Goal: Information Seeking & Learning: Learn about a topic

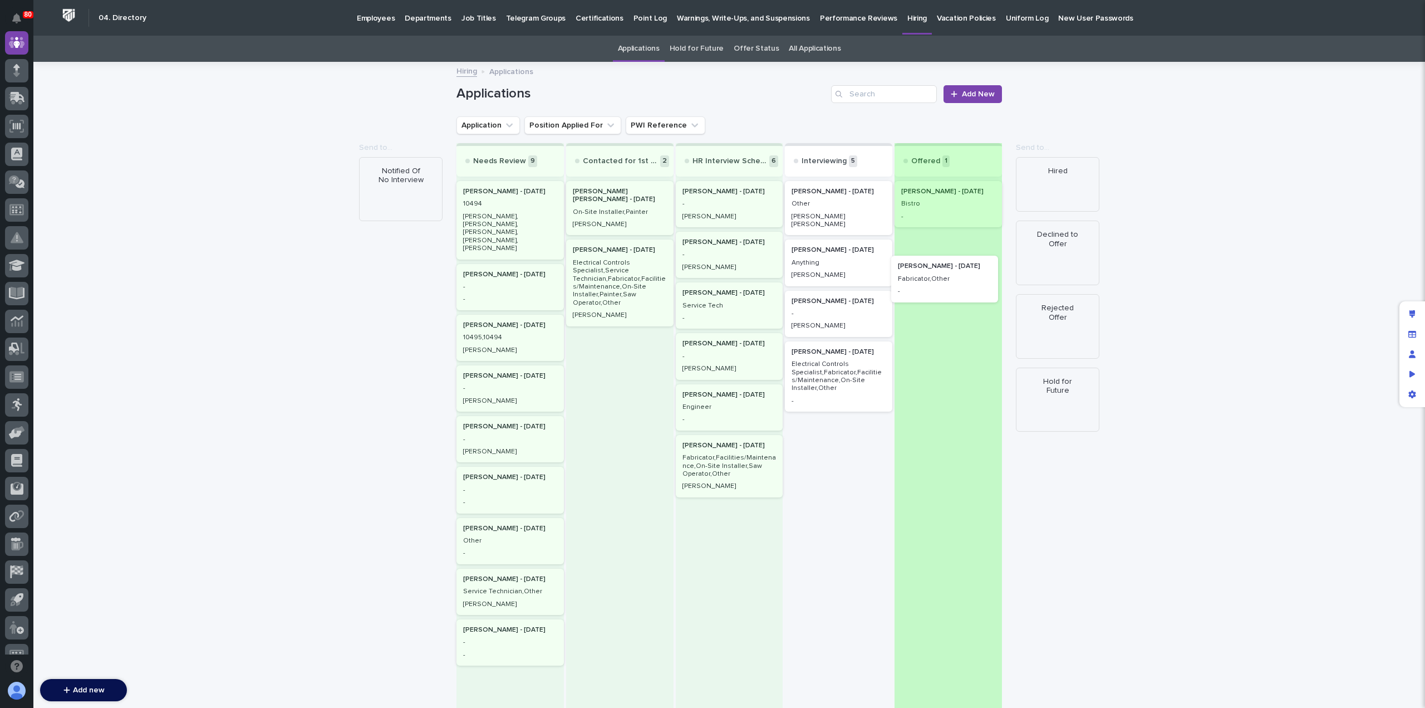
drag, startPoint x: 833, startPoint y: 256, endPoint x: 947, endPoint y: 281, distance: 116.7
click at [948, 281] on div "Needs Review 9 Marc Greenawalt - 10/06/25 10494 Jim Hartung, Steve Hall, Tod Be…" at bounding box center [730, 434] width 546 height 582
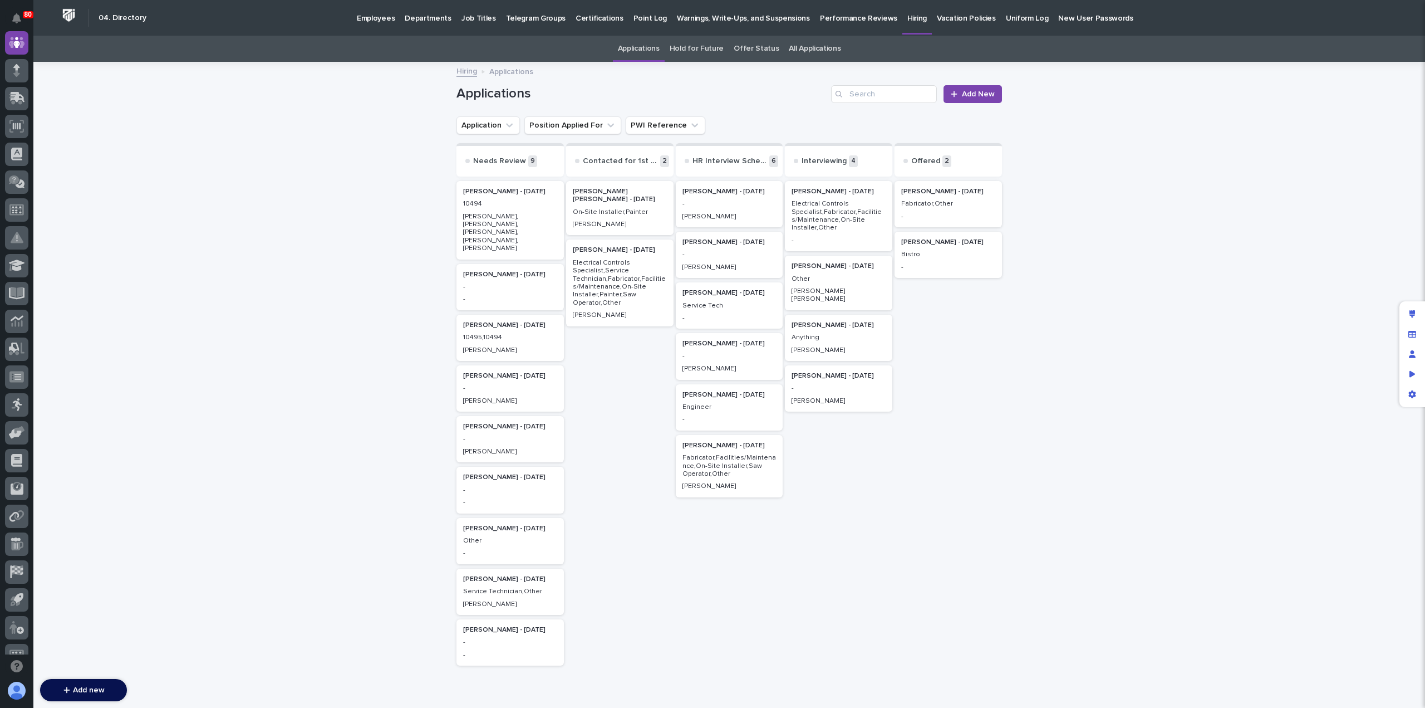
click at [379, 17] on p "Employees" at bounding box center [376, 11] width 38 height 23
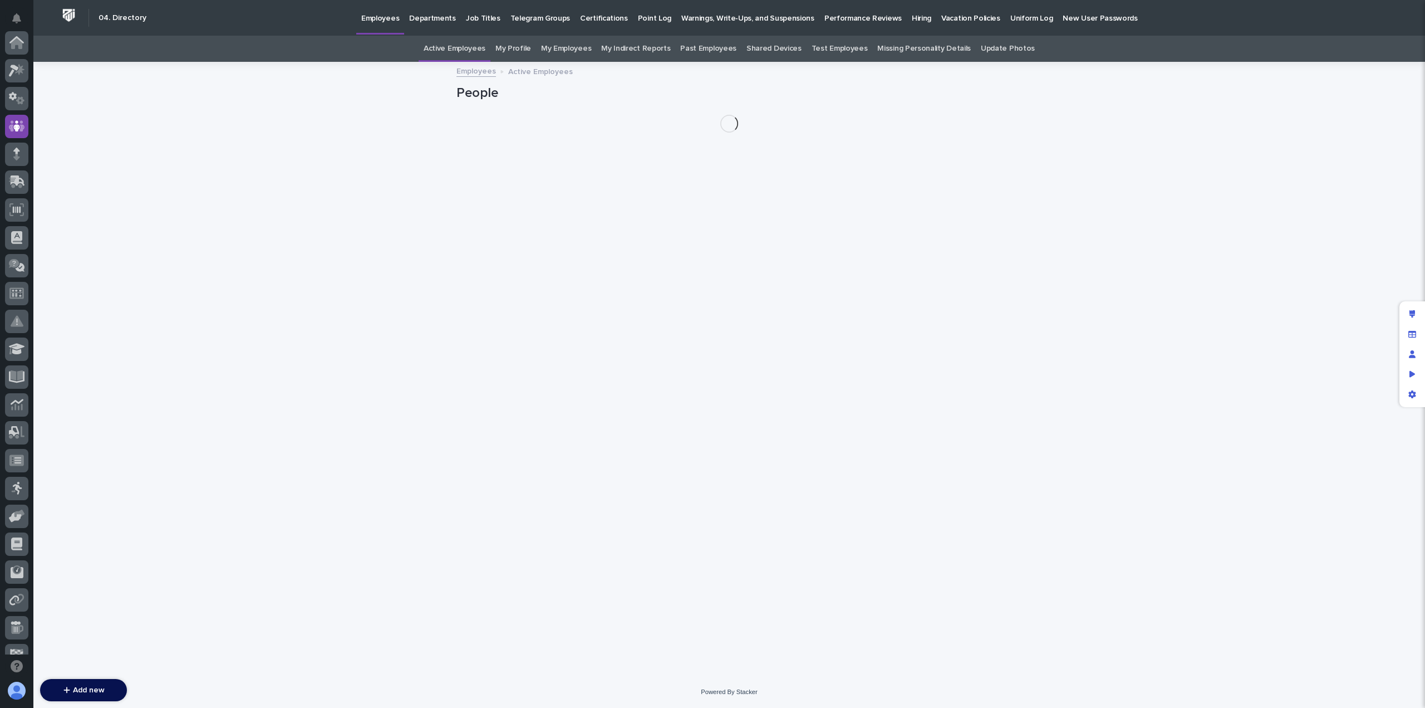
scroll to position [84, 0]
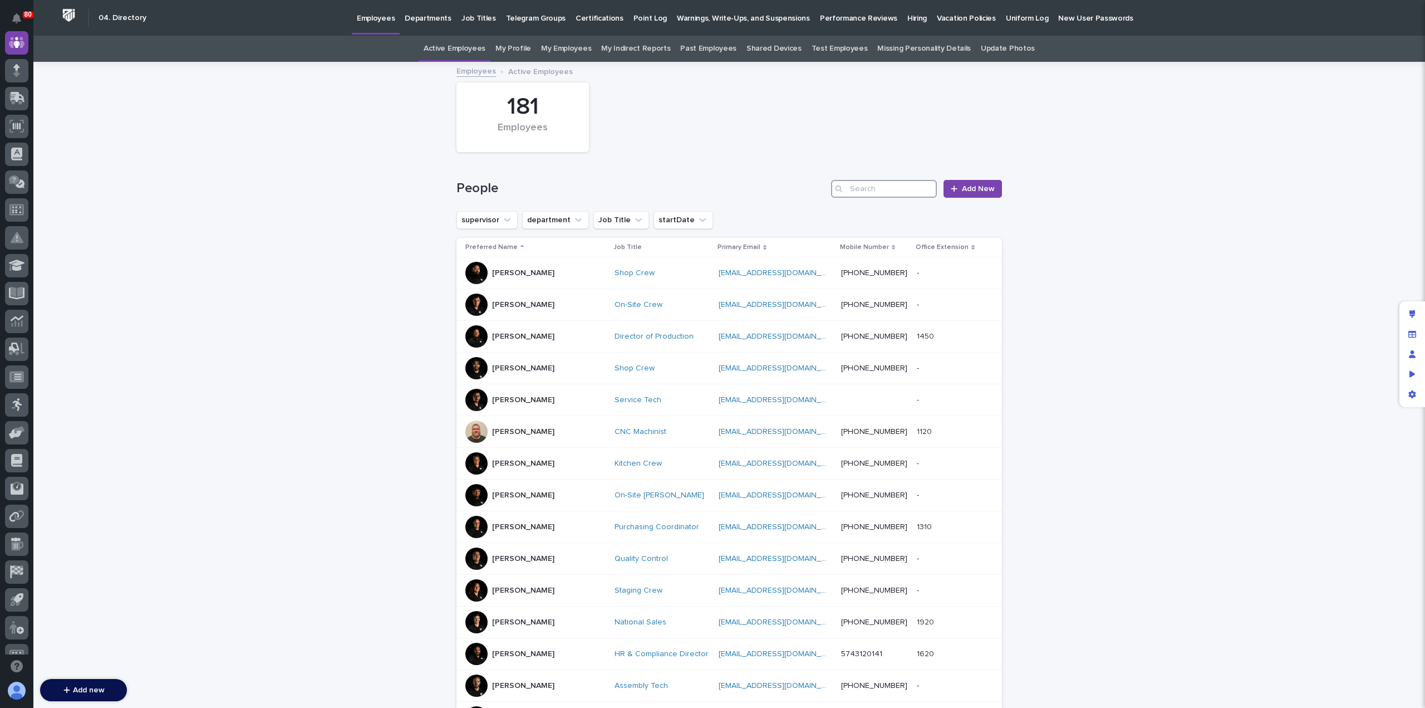
click at [886, 187] on input "Search" at bounding box center [884, 189] width 106 height 18
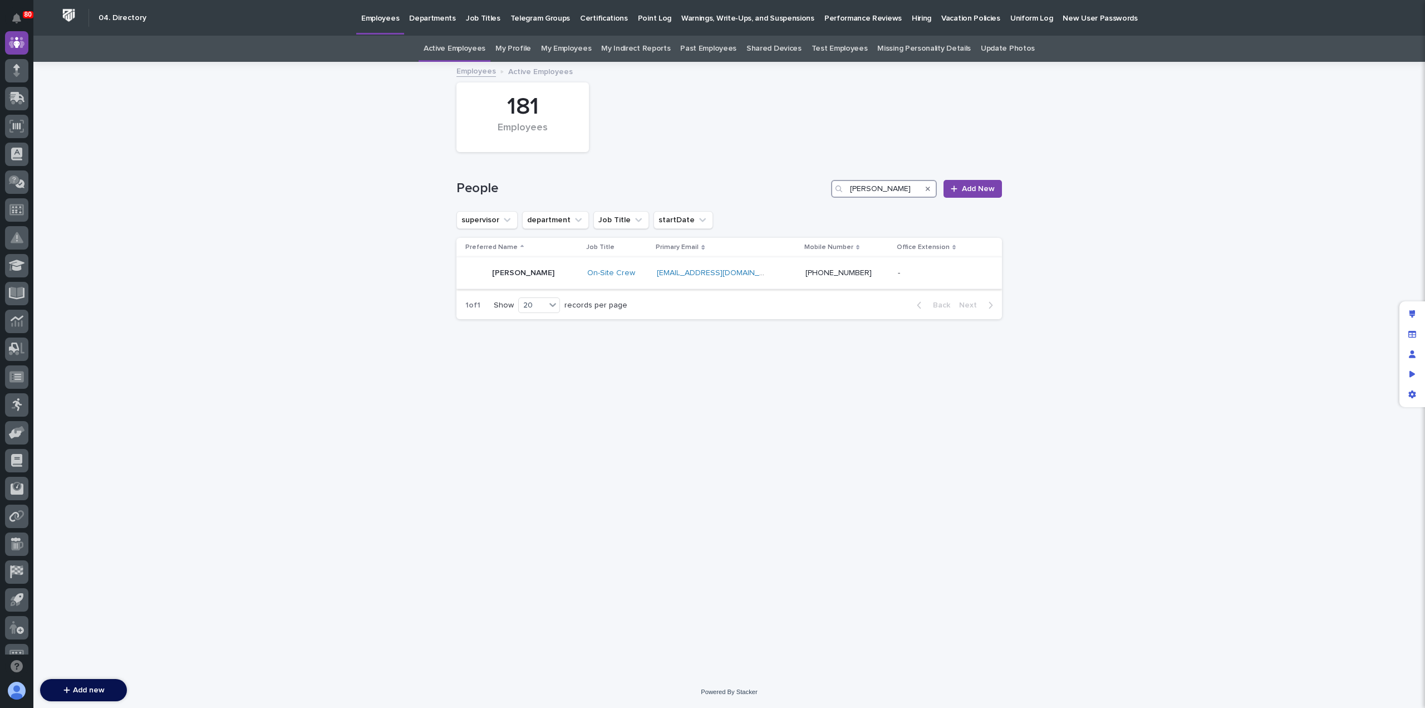
type input "tanner"
click at [536, 277] on div "Tanner Rush" at bounding box center [521, 273] width 113 height 22
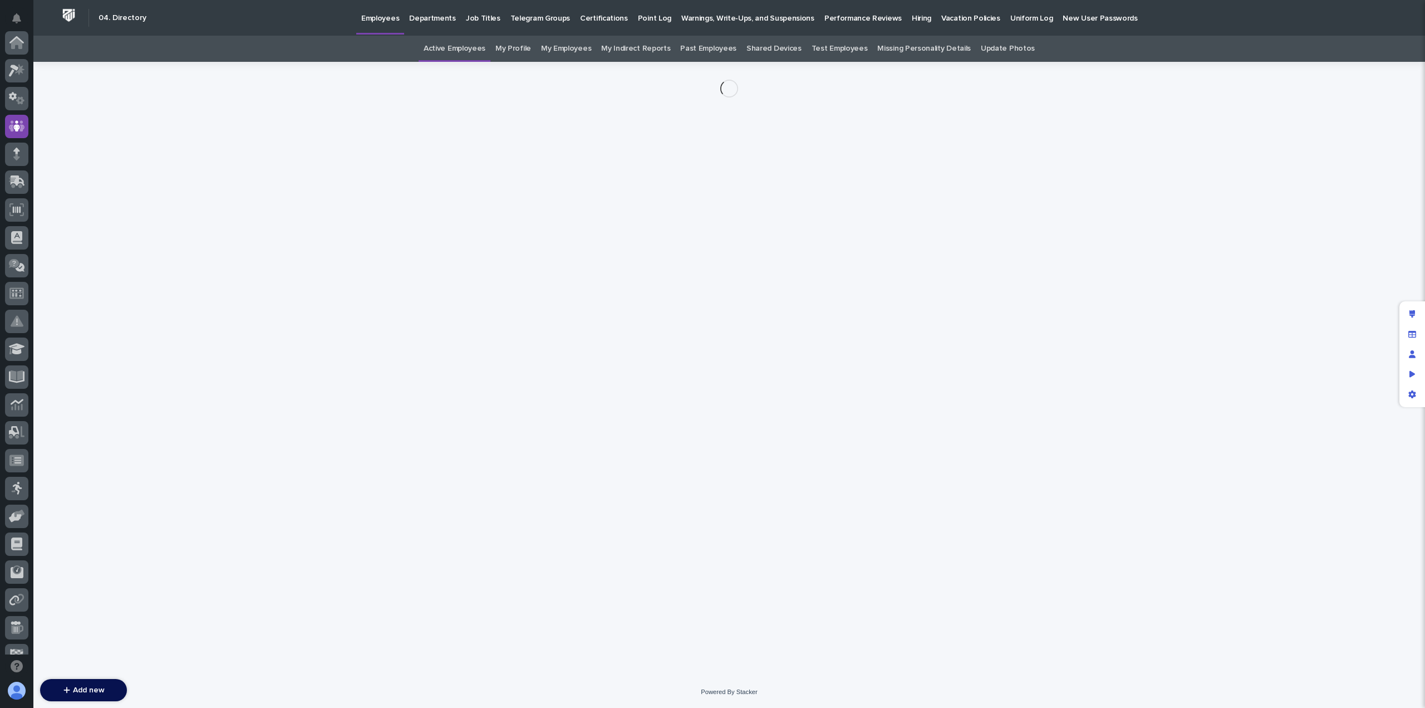
scroll to position [84, 0]
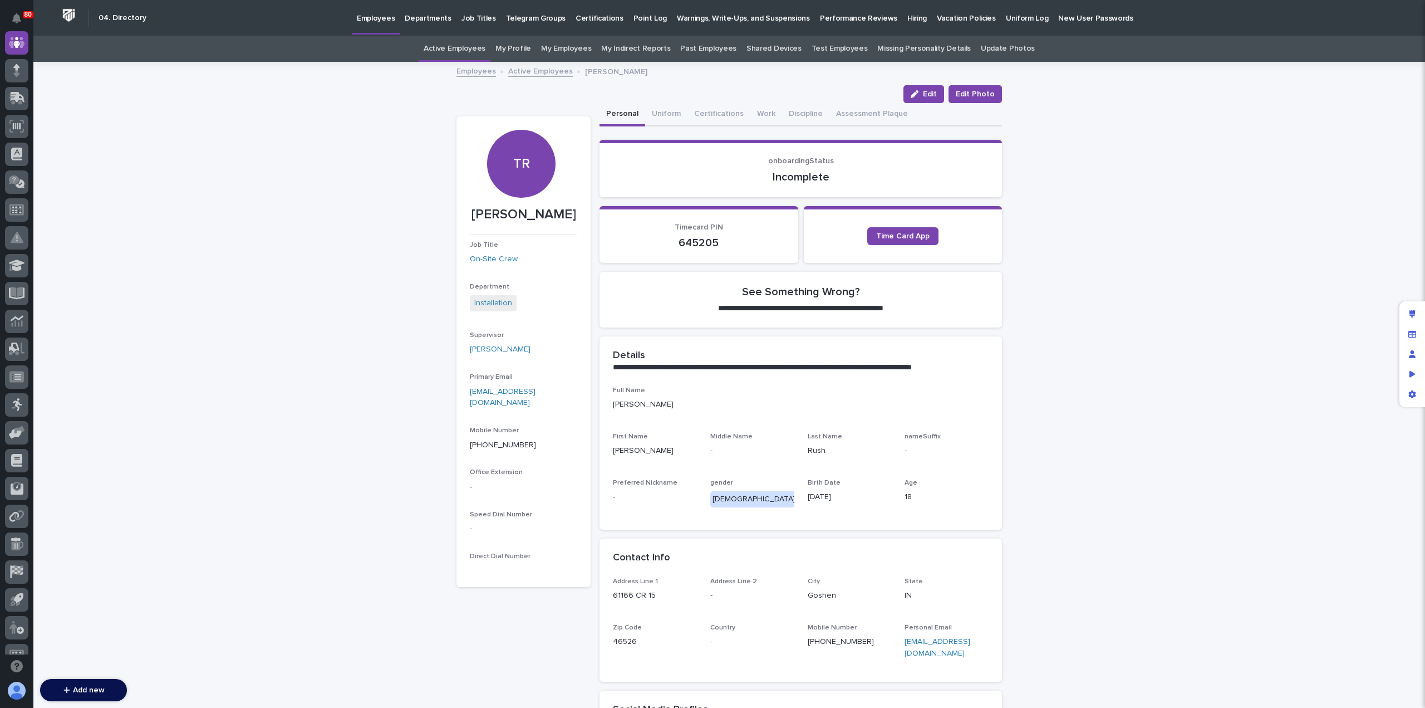
click at [908, 19] on p "Hiring" at bounding box center [917, 11] width 19 height 23
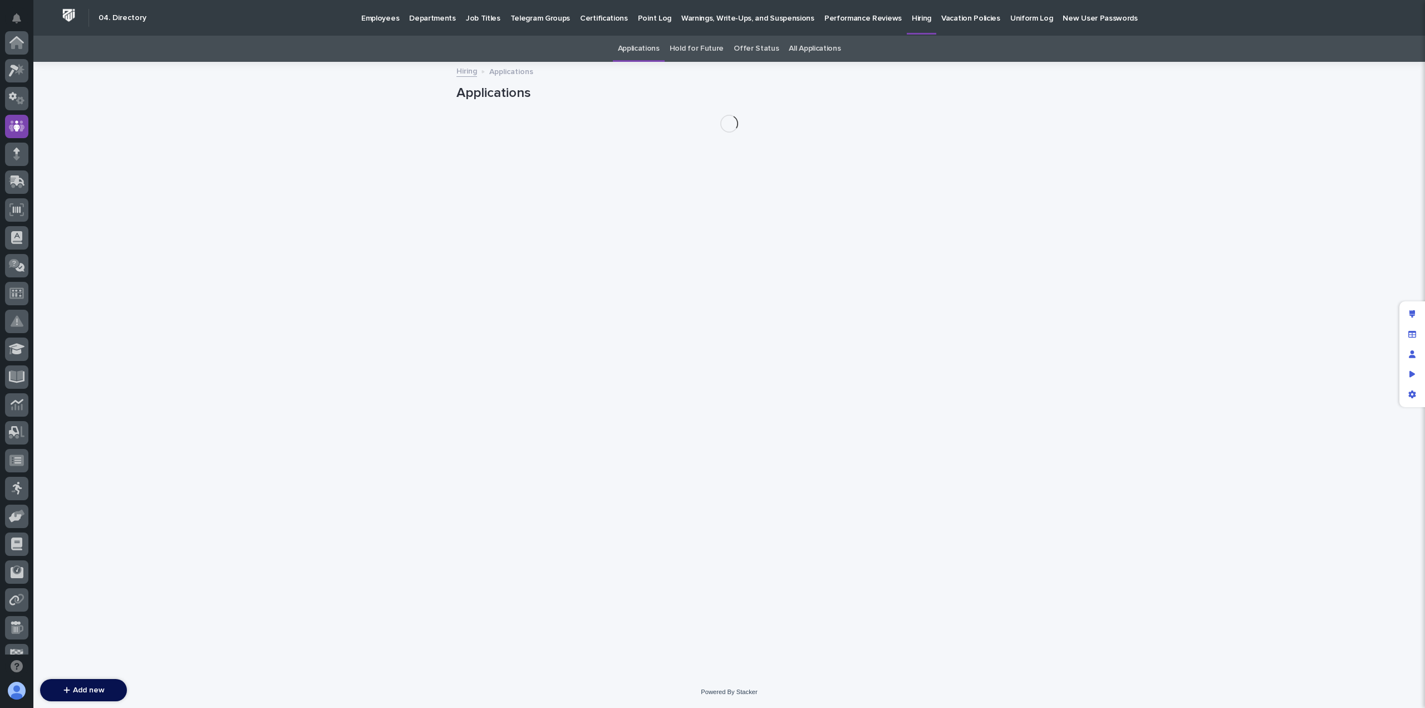
scroll to position [84, 0]
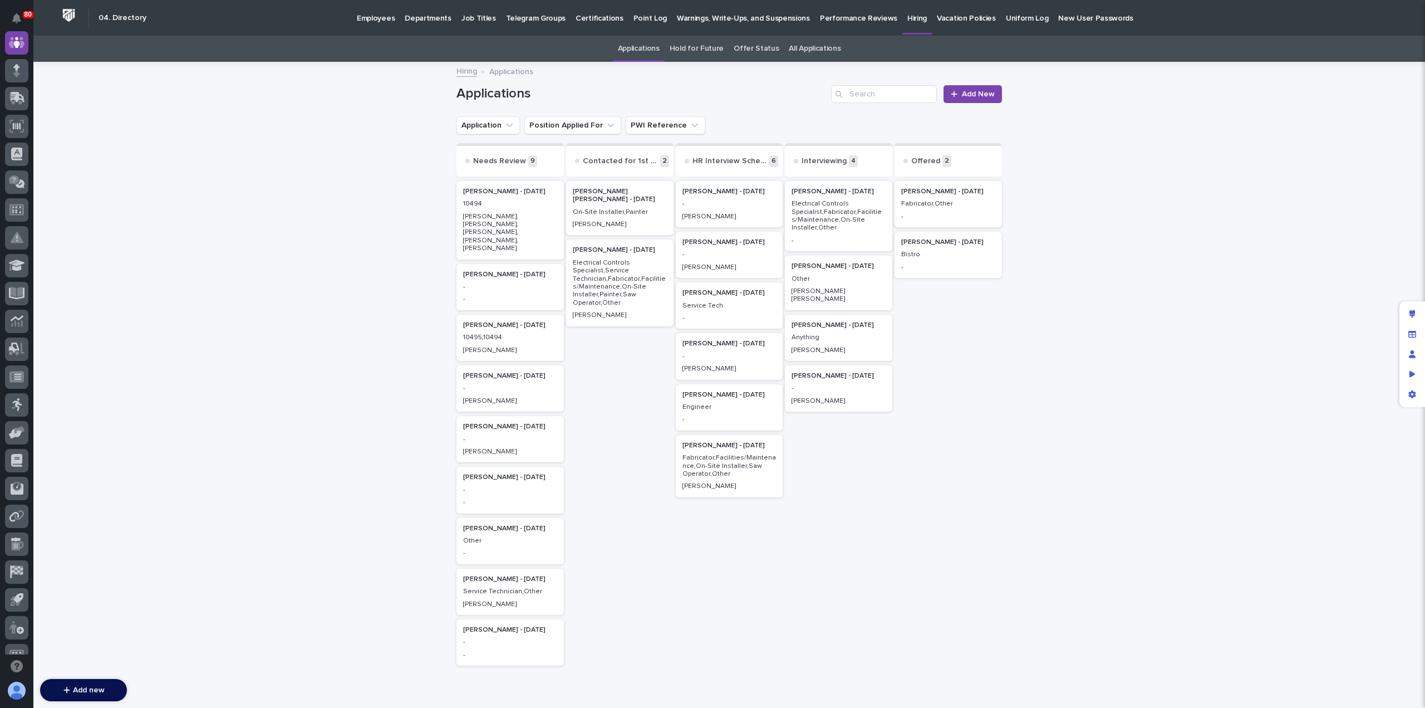
click at [800, 52] on link "All Applications" at bounding box center [815, 49] width 52 height 26
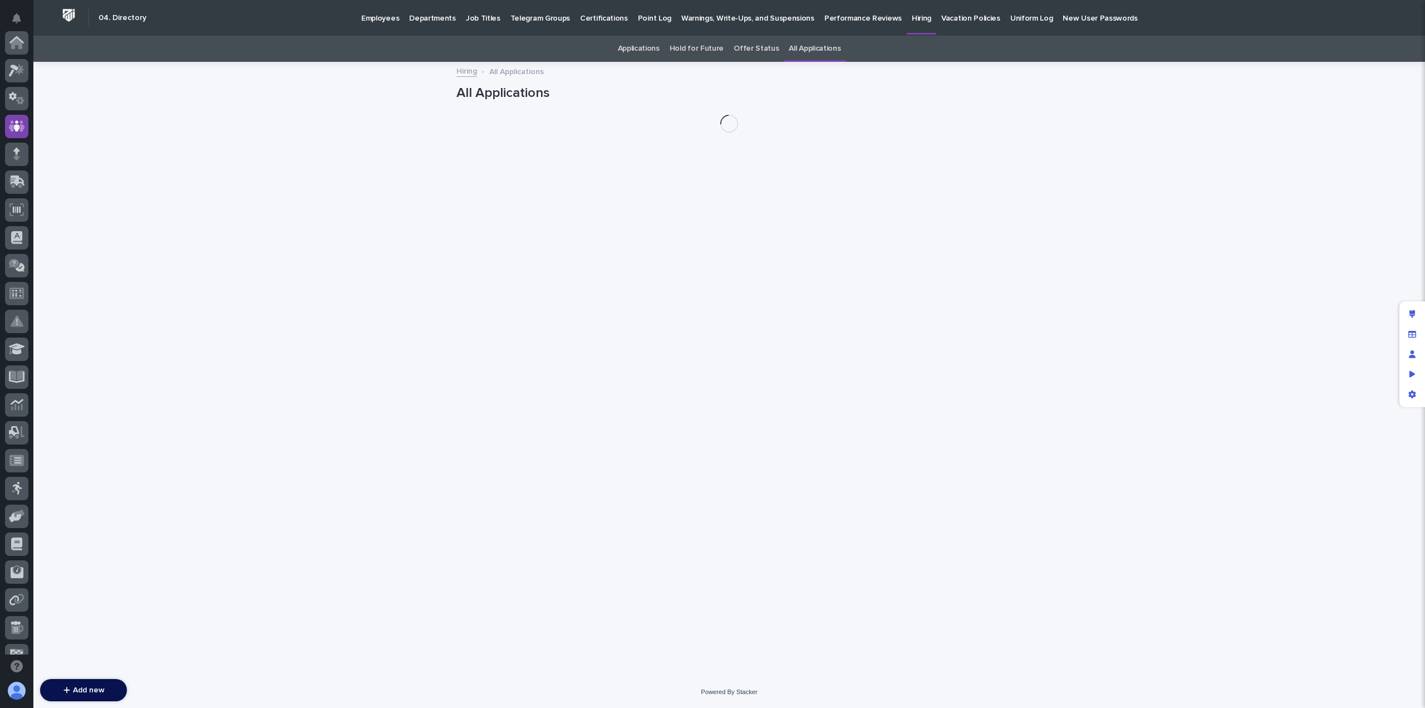
scroll to position [84, 0]
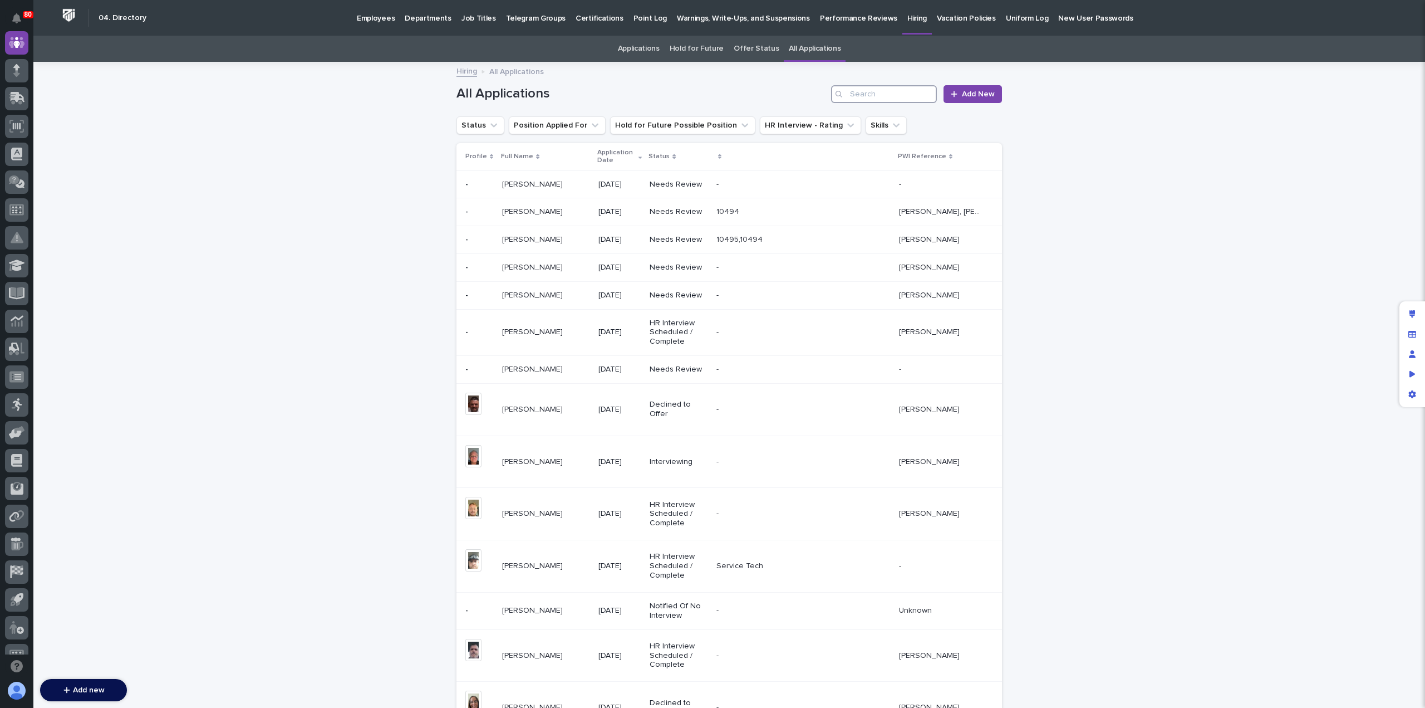
click at [876, 94] on input "Search" at bounding box center [884, 94] width 106 height 18
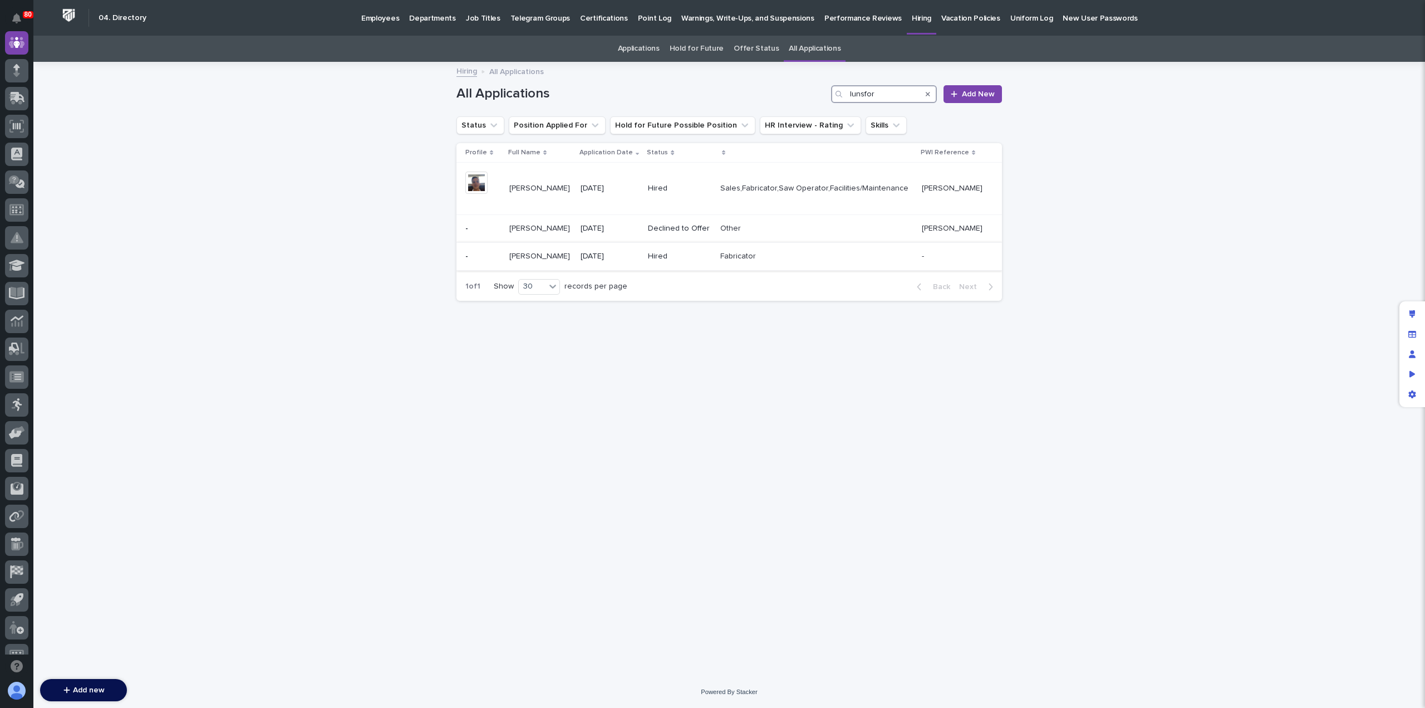
type input "lunsfor"
click at [794, 259] on p at bounding box center [816, 256] width 193 height 9
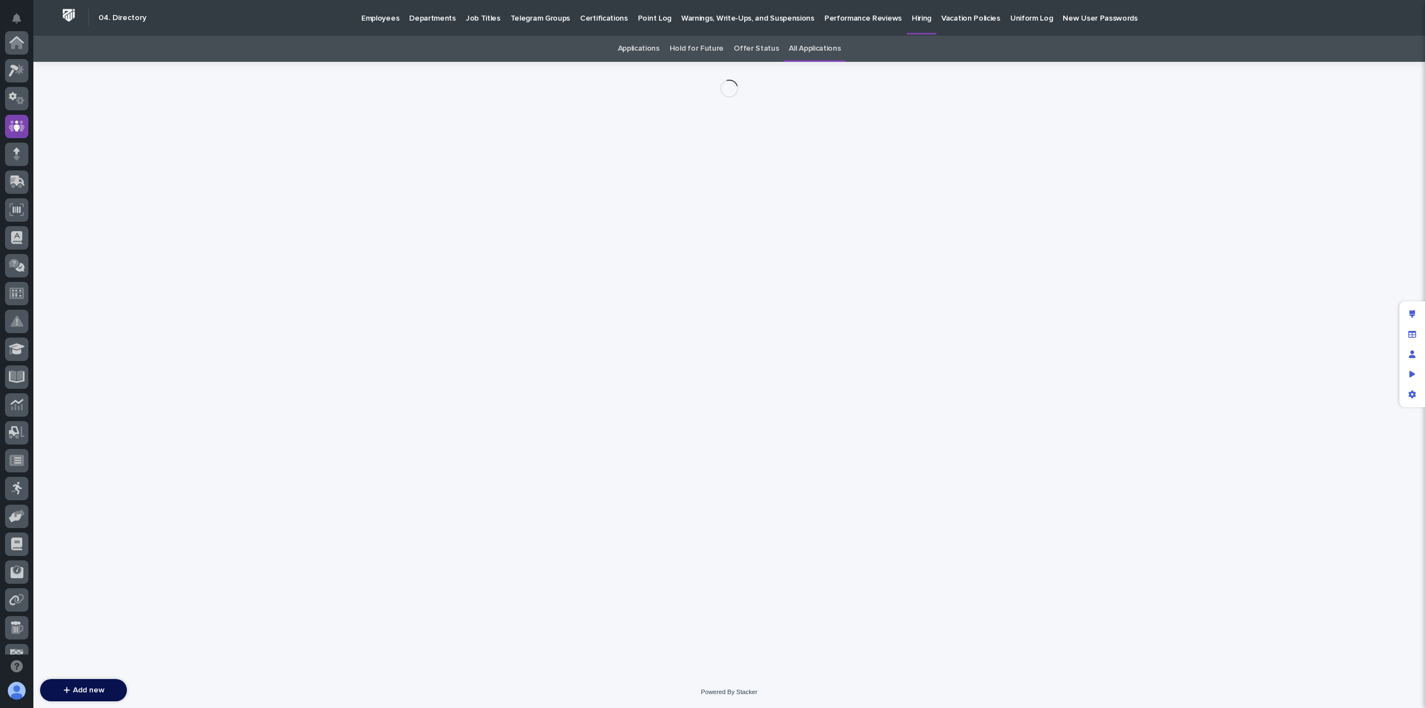
scroll to position [84, 0]
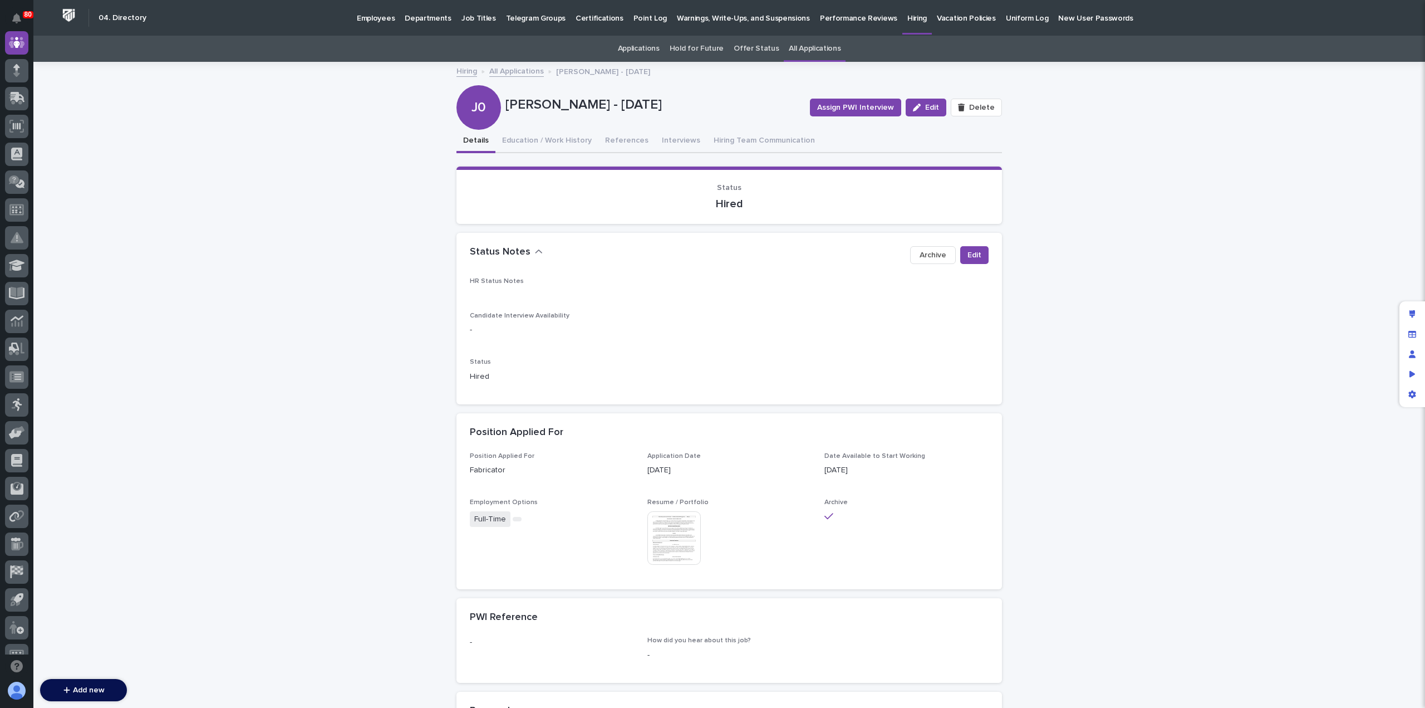
click at [678, 528] on img at bounding box center [674, 537] width 53 height 53
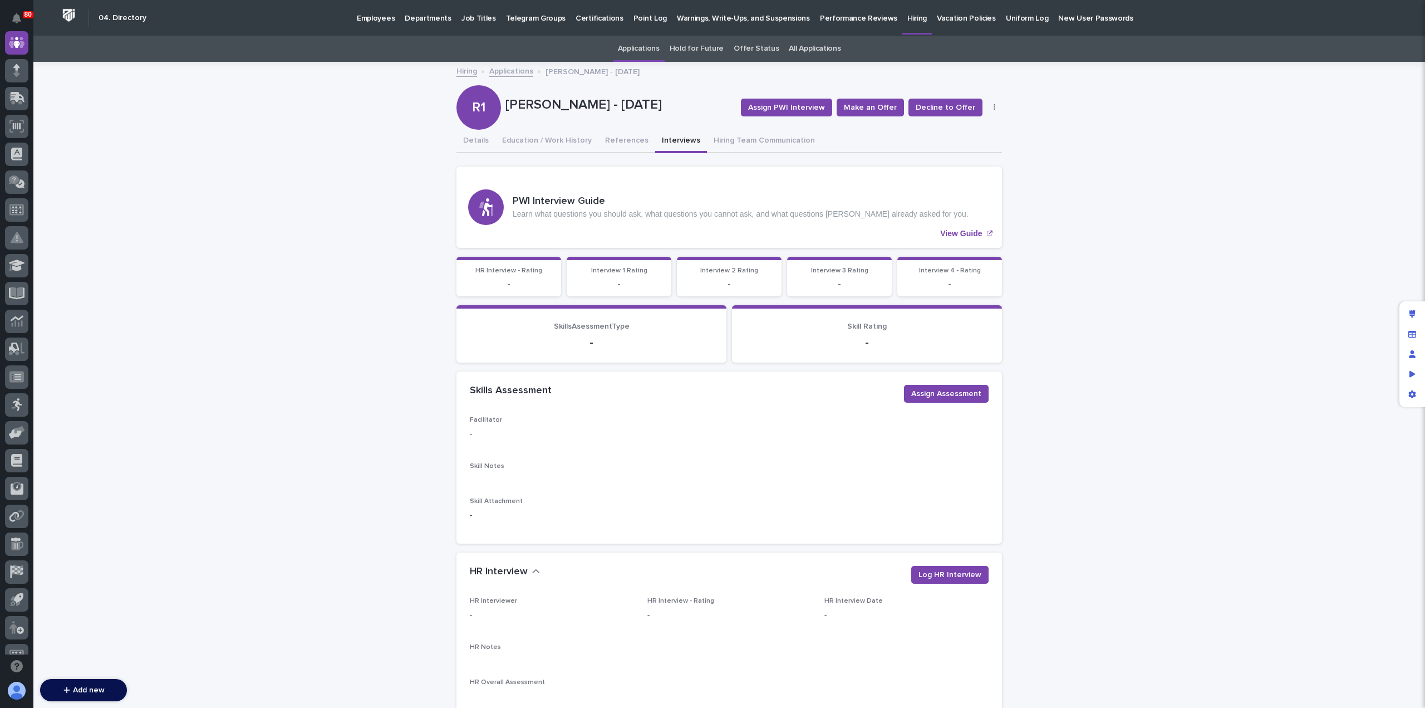
click at [504, 73] on link "Applications" at bounding box center [511, 70] width 44 height 13
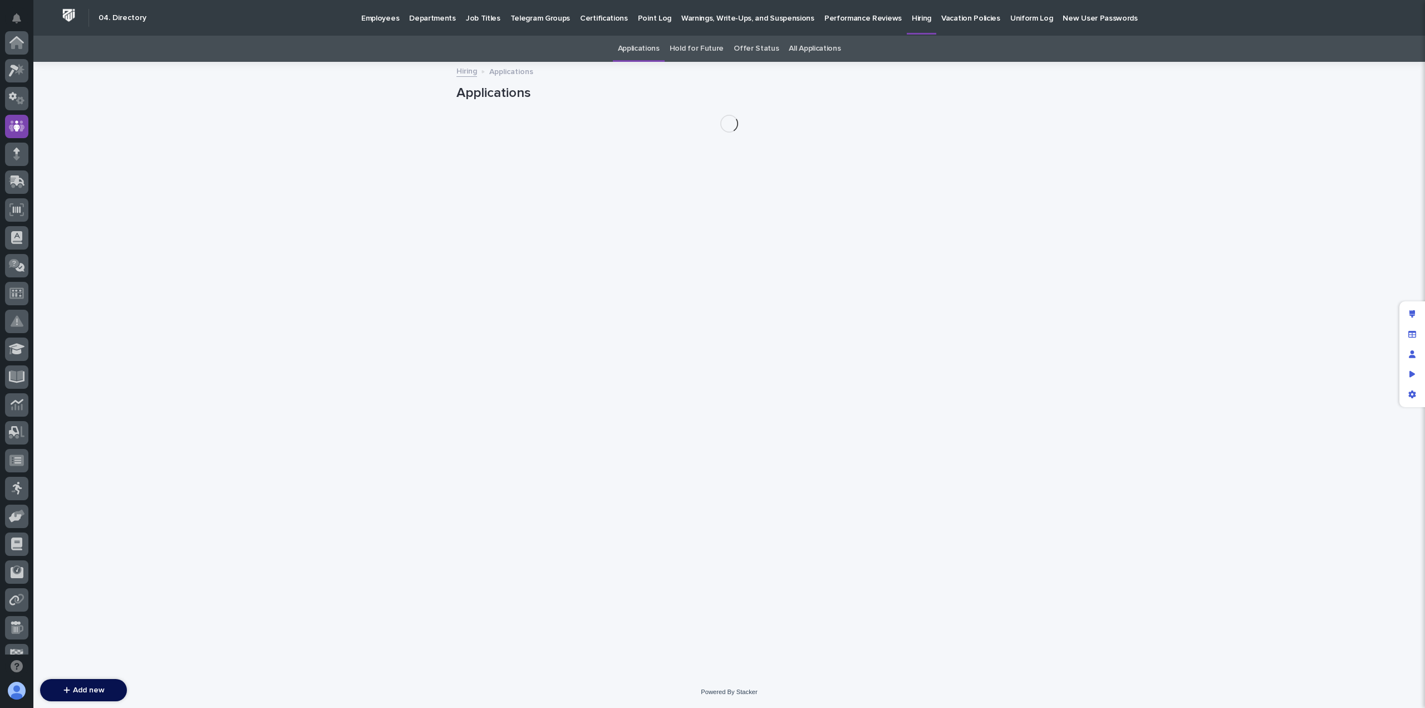
scroll to position [84, 0]
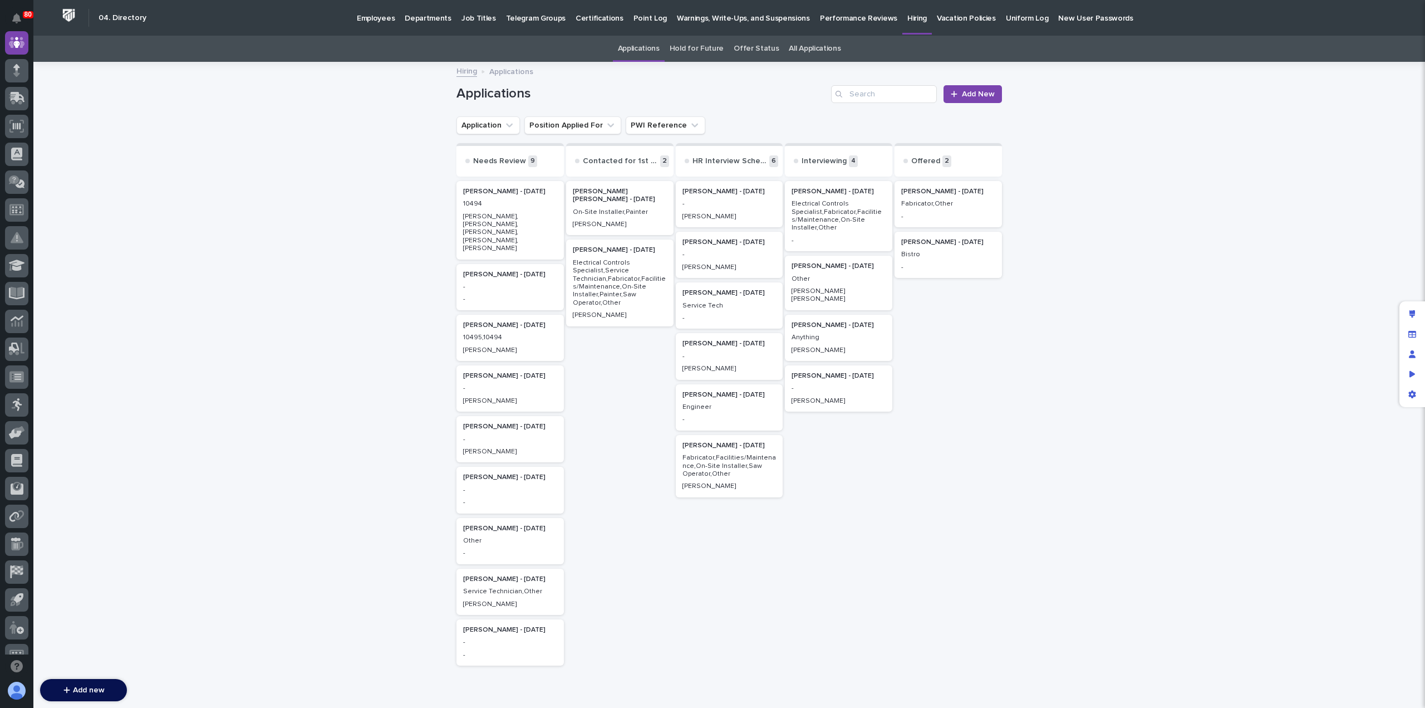
click at [928, 199] on div "Fabricator,Other" at bounding box center [948, 203] width 94 height 10
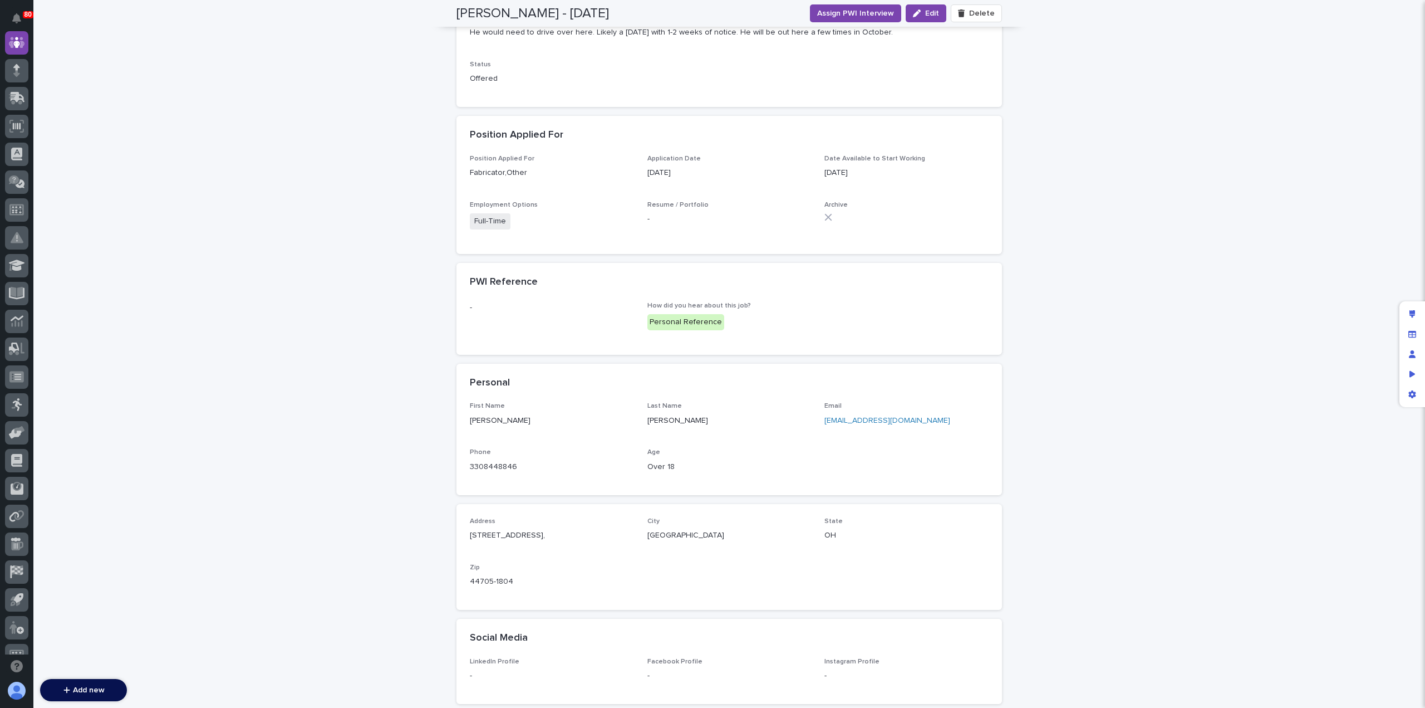
scroll to position [320, 0]
